Goal: Communication & Community: Answer question/provide support

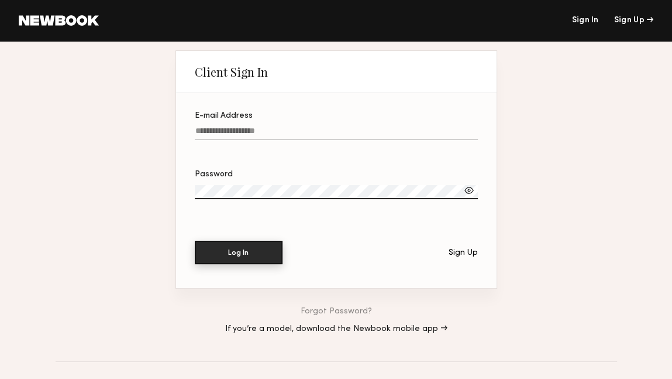
type input "**********"
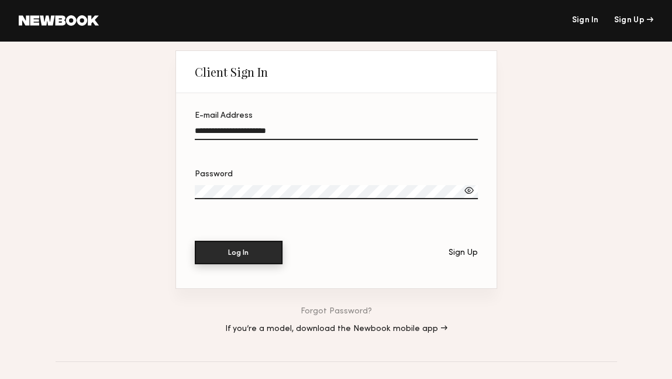
click at [217, 256] on button "Log In" at bounding box center [239, 252] width 88 height 23
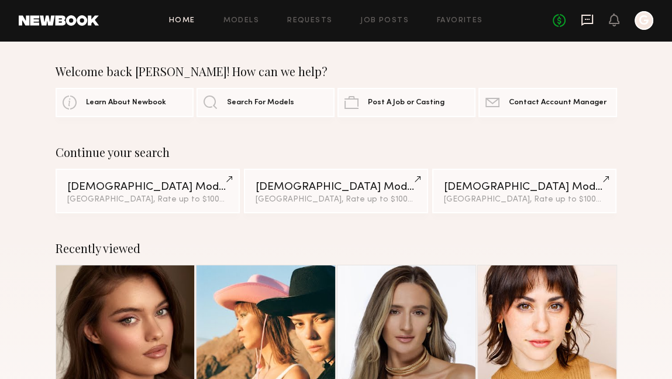
click at [586, 19] on icon at bounding box center [587, 19] width 5 height 1
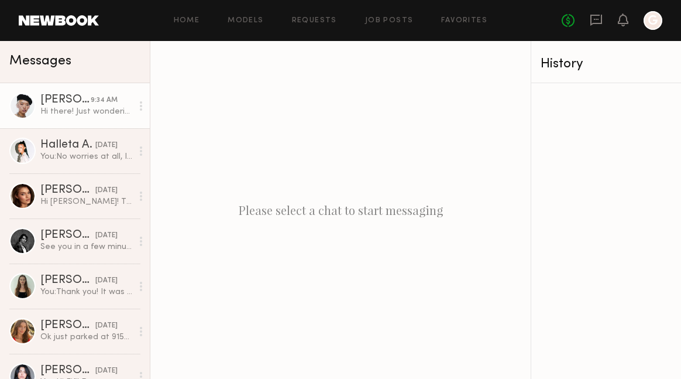
click at [103, 114] on div "Hi there! Just wondering if there is a callsheet for [DATE]?" at bounding box center [86, 111] width 92 height 11
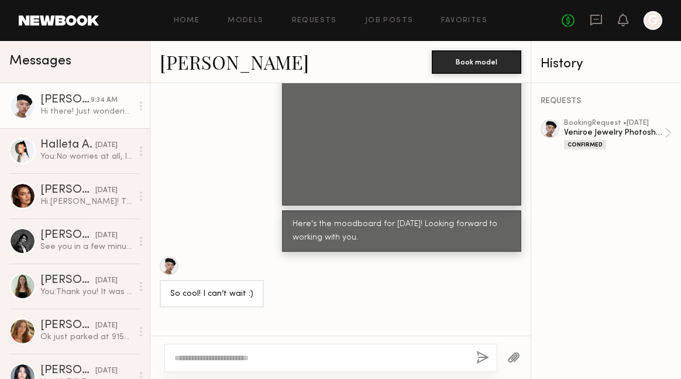
scroll to position [1567, 0]
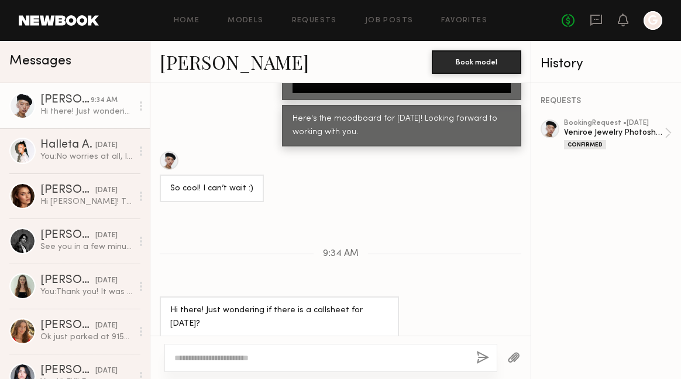
click at [663, 217] on div "REQUESTS booking Request • [DATE] Veniroe Jewelry Photoshoot Confirmed" at bounding box center [606, 231] width 150 height 296
click at [351, 252] on span "9:34 AM" at bounding box center [341, 254] width 36 height 10
click at [313, 225] on div "Loading G Yes! I will send over a photo asap. Feel free to style your hair and …" at bounding box center [340, 209] width 380 height 252
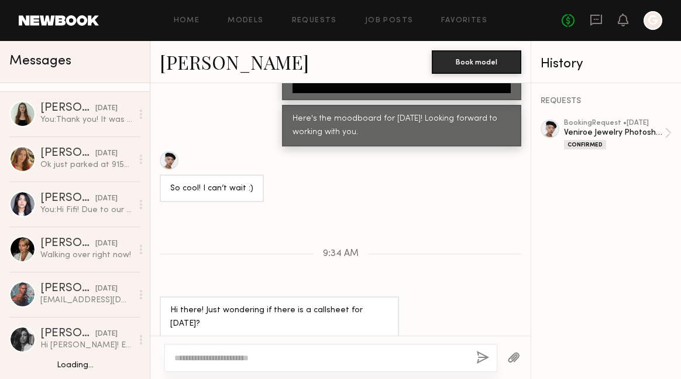
scroll to position [183, 0]
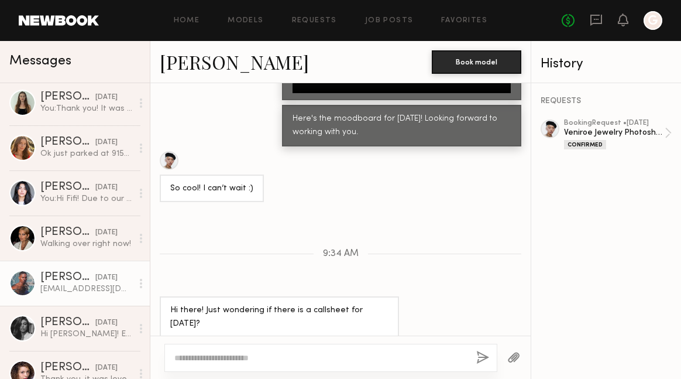
click at [116, 287] on div "[EMAIL_ADDRESS][DOMAIN_NAME]" at bounding box center [86, 288] width 92 height 11
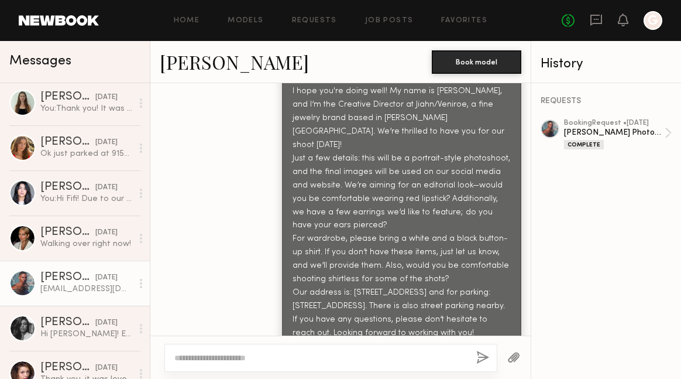
scroll to position [619, 0]
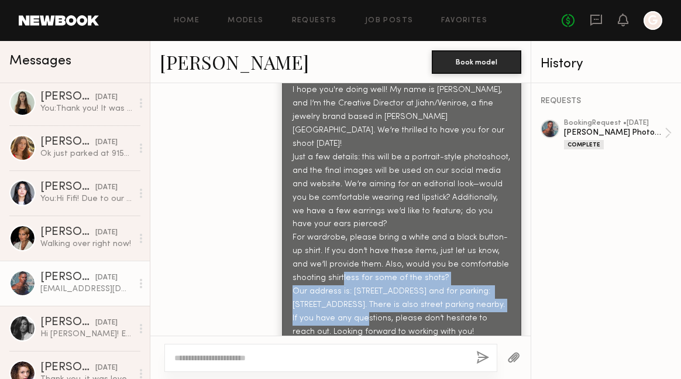
drag, startPoint x: 283, startPoint y: 246, endPoint x: 420, endPoint y: 272, distance: 139.2
click at [420, 272] on div "Hi [PERSON_NAME], I hope you're doing well! My name is [PERSON_NAME], and I’m t…" at bounding box center [402, 211] width 218 height 282
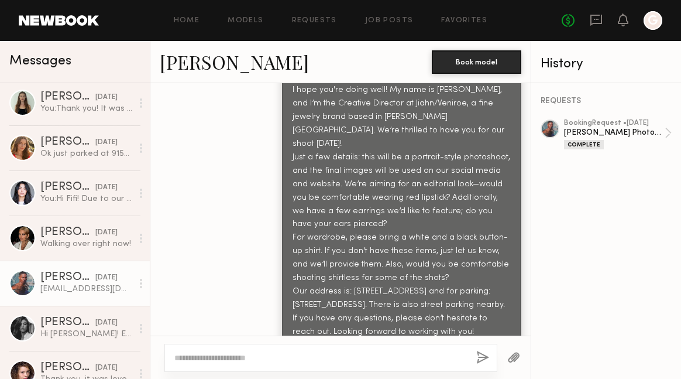
click at [346, 227] on div "Hi [PERSON_NAME], I hope you're doing well! My name is [PERSON_NAME], and I’m t…" at bounding box center [402, 211] width 218 height 282
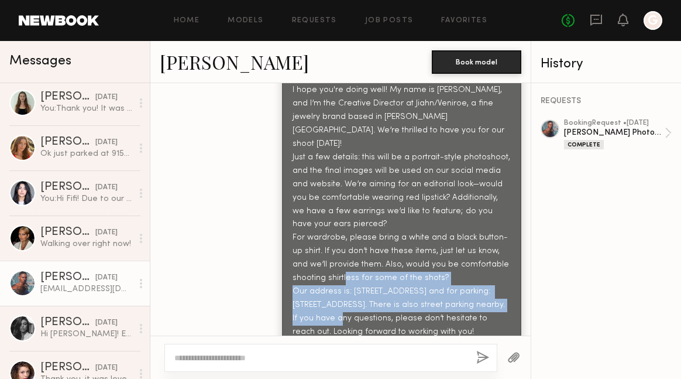
drag, startPoint x: 290, startPoint y: 248, endPoint x: 390, endPoint y: 276, distance: 103.8
click at [390, 276] on div "Hi [PERSON_NAME], I hope you're doing well! My name is [PERSON_NAME], and I’m t…" at bounding box center [402, 211] width 218 height 282
click at [346, 261] on div "Hi [PERSON_NAME], I hope you're doing well! My name is [PERSON_NAME], and I’m t…" at bounding box center [402, 211] width 218 height 282
drag, startPoint x: 281, startPoint y: 247, endPoint x: 418, endPoint y: 272, distance: 139.7
click at [418, 272] on div "Hi [PERSON_NAME], I hope you're doing well! My name is [PERSON_NAME], and I’m t…" at bounding box center [401, 211] width 239 height 297
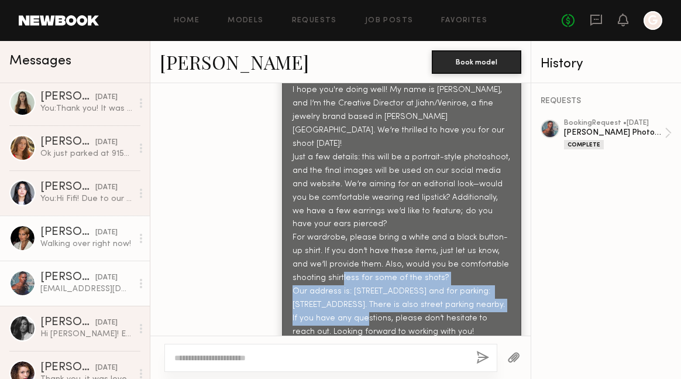
copy div "Our address is: [STREET_ADDRESS] and for parking: [STREET_ADDRESS]. There is al…"
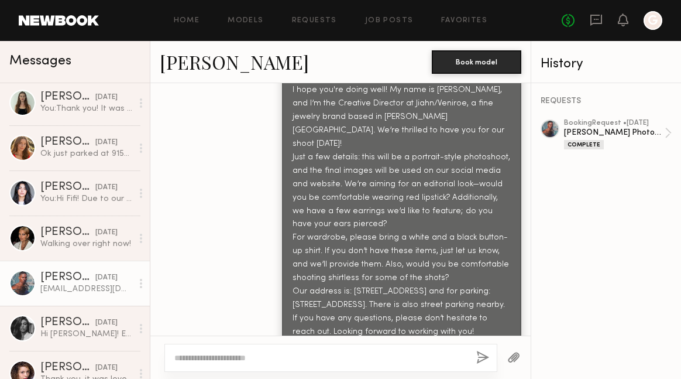
click at [597, 105] on div "REQUESTS" at bounding box center [606, 101] width 131 height 8
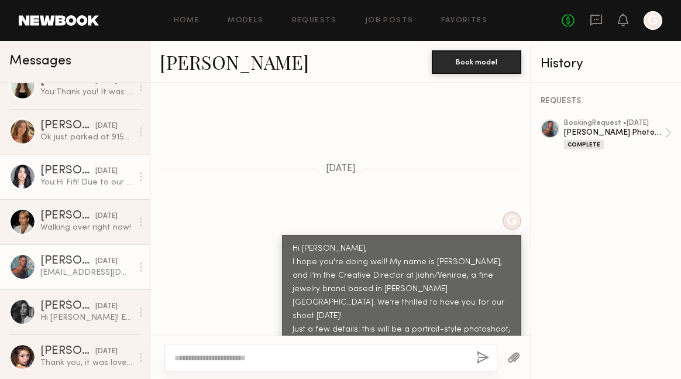
scroll to position [0, 0]
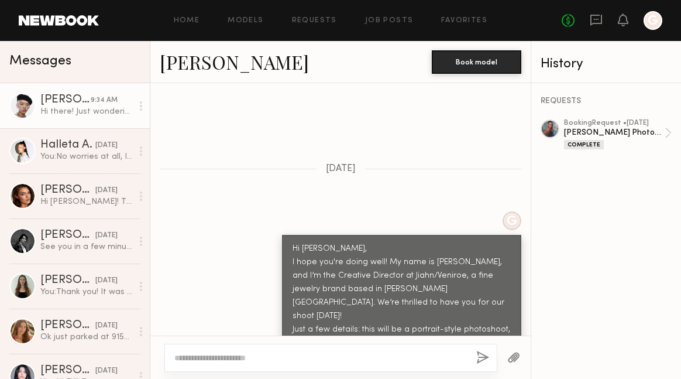
click at [76, 109] on div "Hi there! Just wondering if there is a callsheet for [DATE]?" at bounding box center [86, 111] width 92 height 11
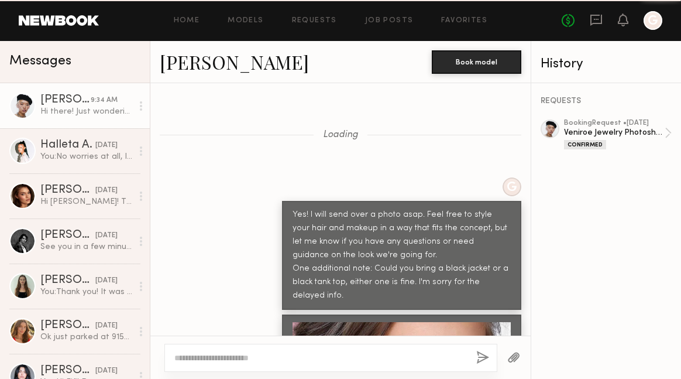
scroll to position [1567, 0]
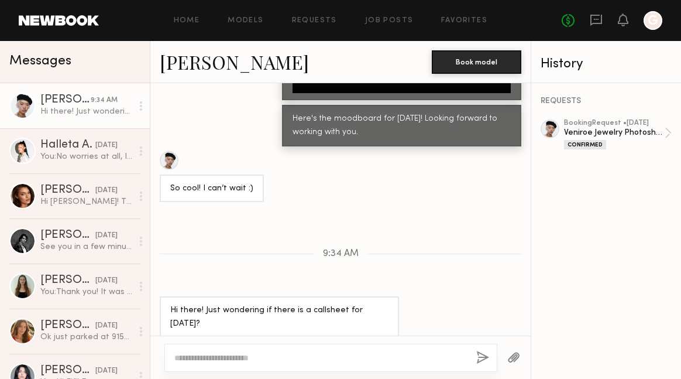
click at [426, 274] on div "Loading G Yes! I will send over a photo asap. Feel free to style your hair and …" at bounding box center [340, 209] width 380 height 252
click at [261, 357] on textarea at bounding box center [320, 358] width 293 height 12
paste textarea "**********"
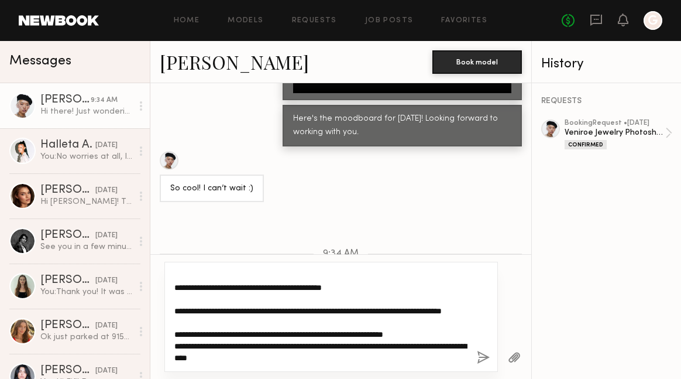
type textarea "**********"
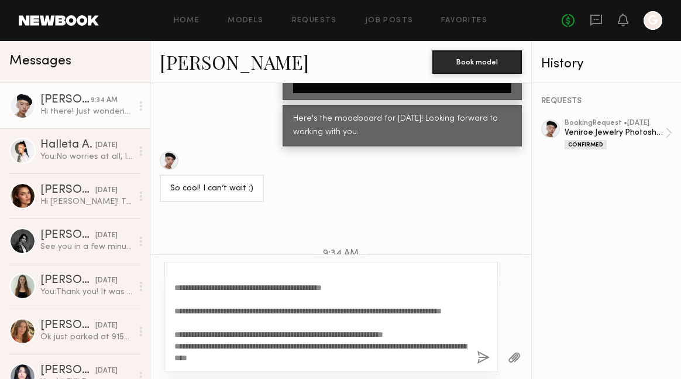
click at [482, 357] on button "button" at bounding box center [483, 358] width 13 height 15
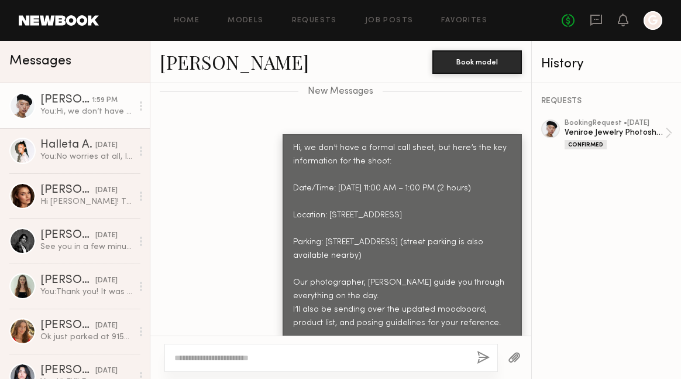
scroll to position [1937, 0]
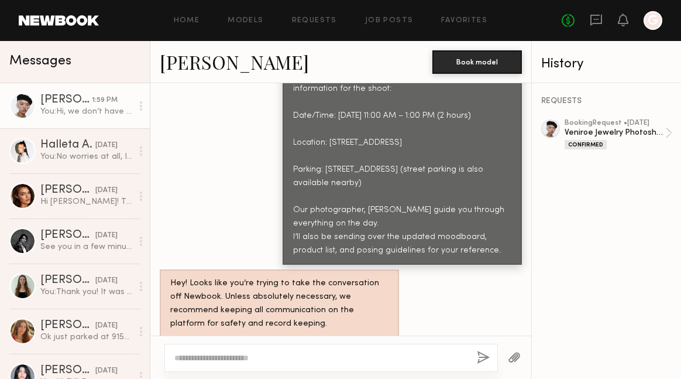
click at [499, 354] on div at bounding box center [514, 357] width 33 height 29
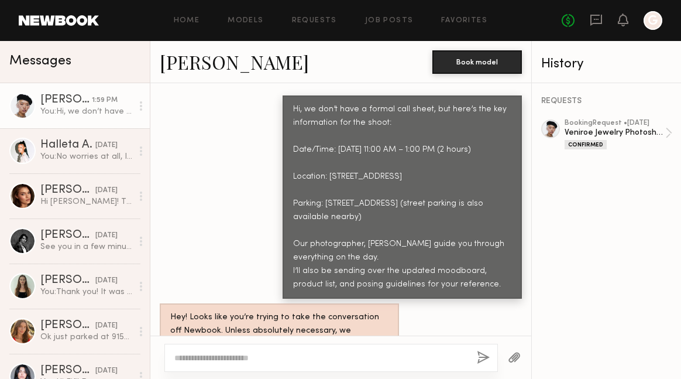
scroll to position [1937, 0]
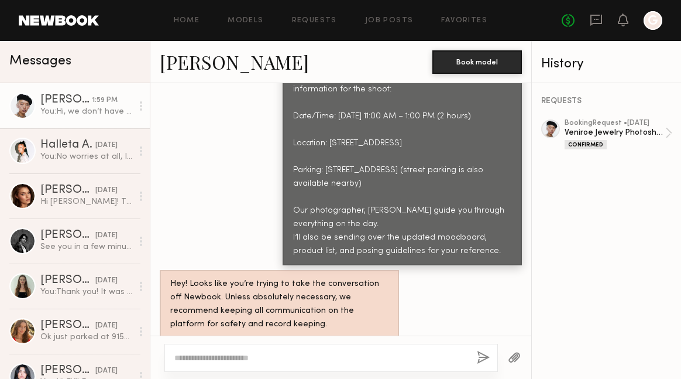
click at [516, 355] on button "button" at bounding box center [514, 358] width 13 height 15
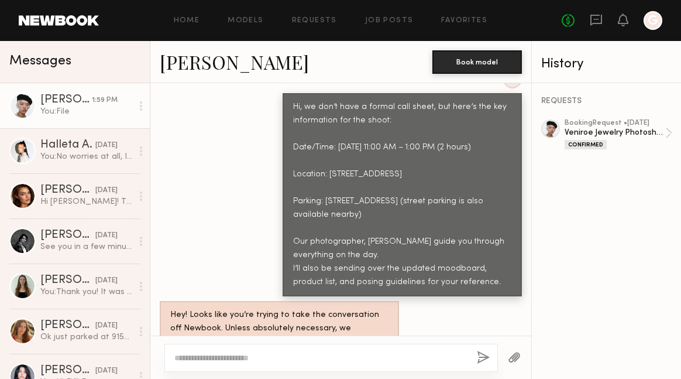
scroll to position [1995, 0]
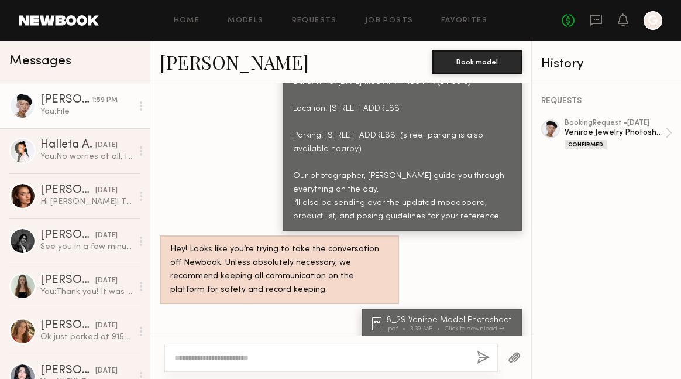
click at [99, 112] on div "You: File" at bounding box center [86, 111] width 92 height 11
click at [427, 242] on div "Hey! Looks like you’re trying to take the conversation off Newbook. Unless abso…" at bounding box center [340, 269] width 381 height 68
click at [482, 308] on div "8_29 Veniroe Model Photoshoot .pdf 3.39 MB Click to download" at bounding box center [442, 323] width 160 height 30
click at [481, 316] on div "8_29 Veniroe Model Photoshoot" at bounding box center [450, 320] width 129 height 8
